Goal: Transaction & Acquisition: Purchase product/service

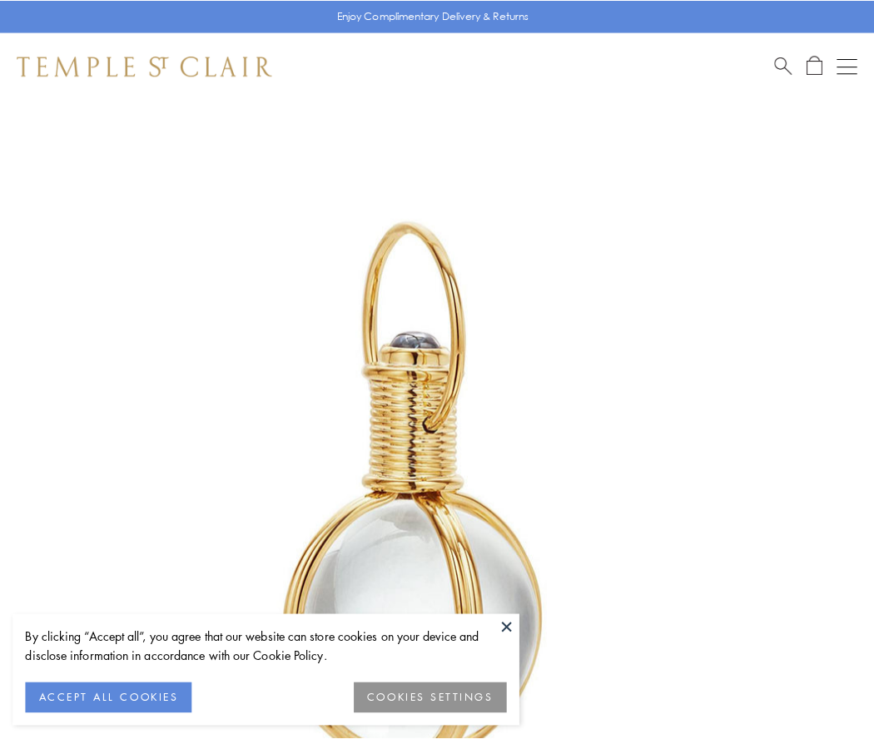
scroll to position [435, 0]
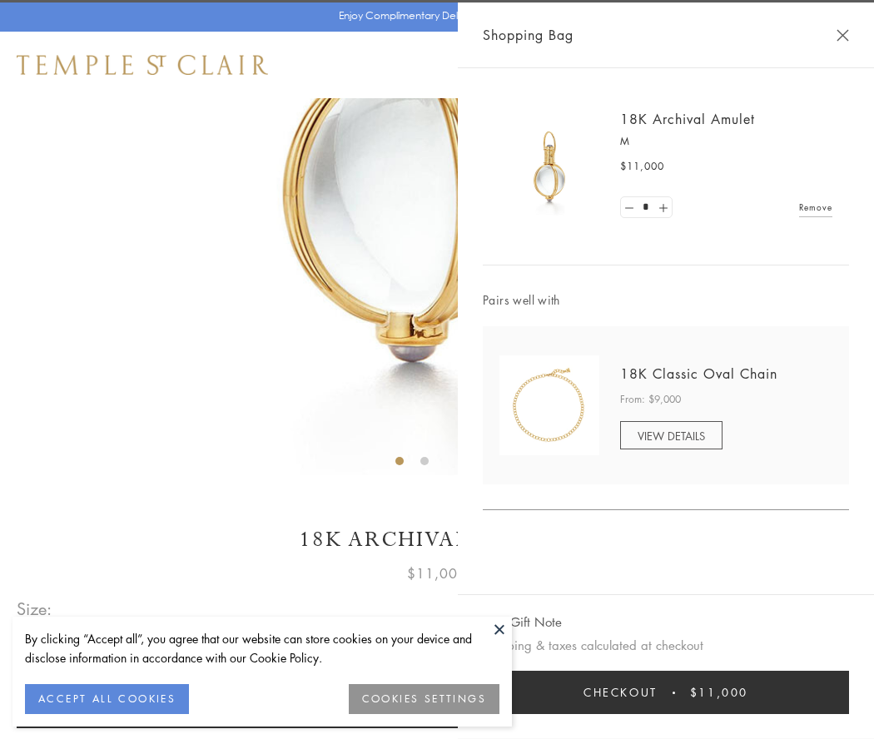
click at [666, 693] on button "Checkout $11,000" at bounding box center [666, 692] width 366 height 43
